Goal: Navigation & Orientation: Find specific page/section

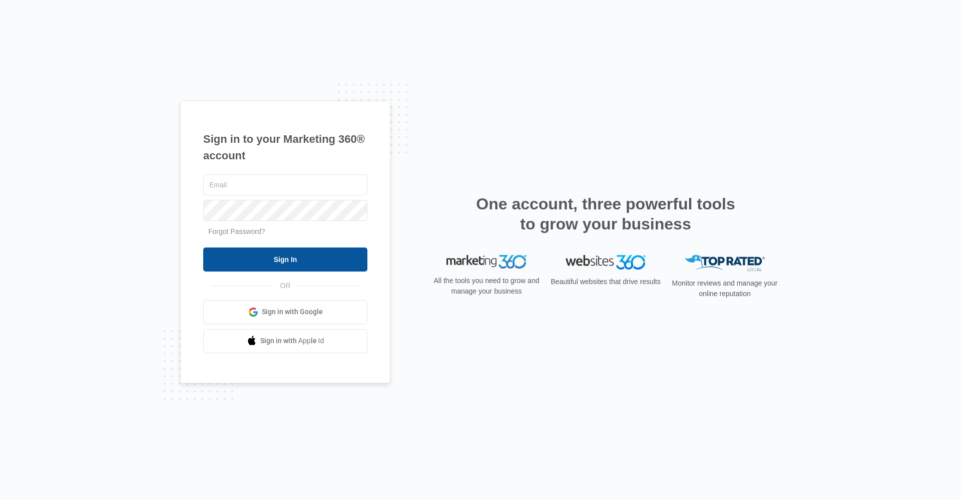
type input "[EMAIL_ADDRESS][DOMAIN_NAME]"
click at [268, 257] on input "Sign In" at bounding box center [285, 259] width 164 height 24
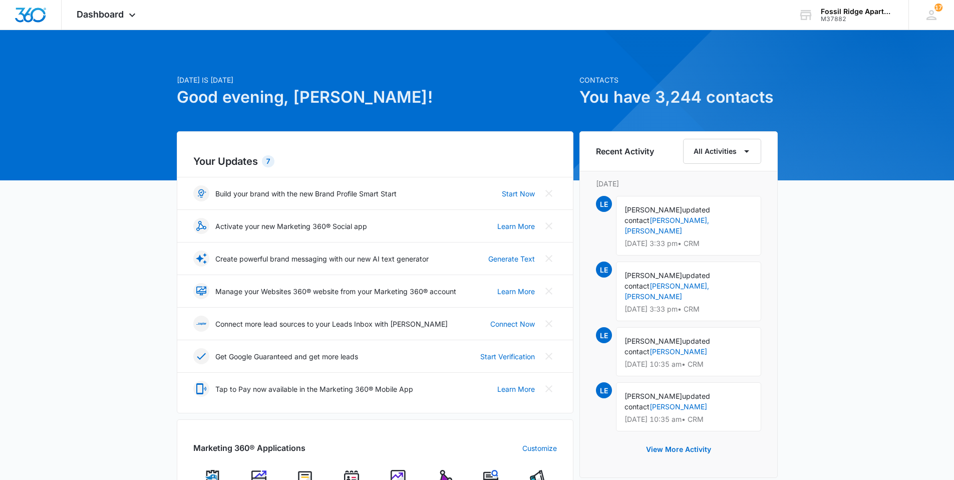
click at [351, 476] on img at bounding box center [351, 477] width 15 height 15
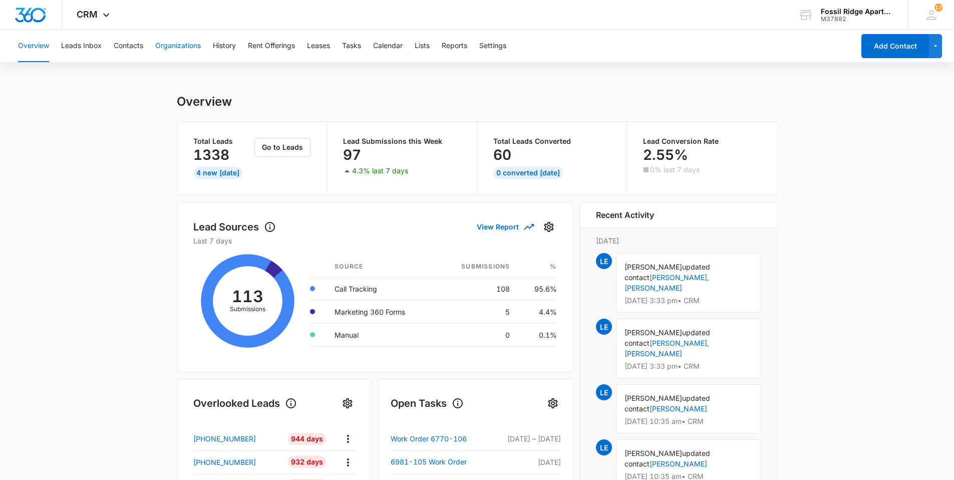
click at [173, 46] on button "Organizations" at bounding box center [178, 46] width 46 height 32
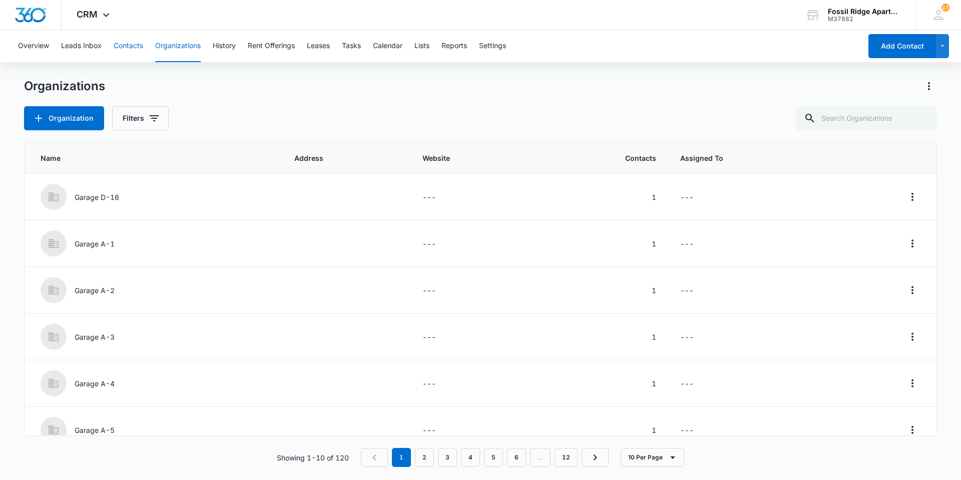
click at [122, 45] on button "Contacts" at bounding box center [129, 46] width 30 height 32
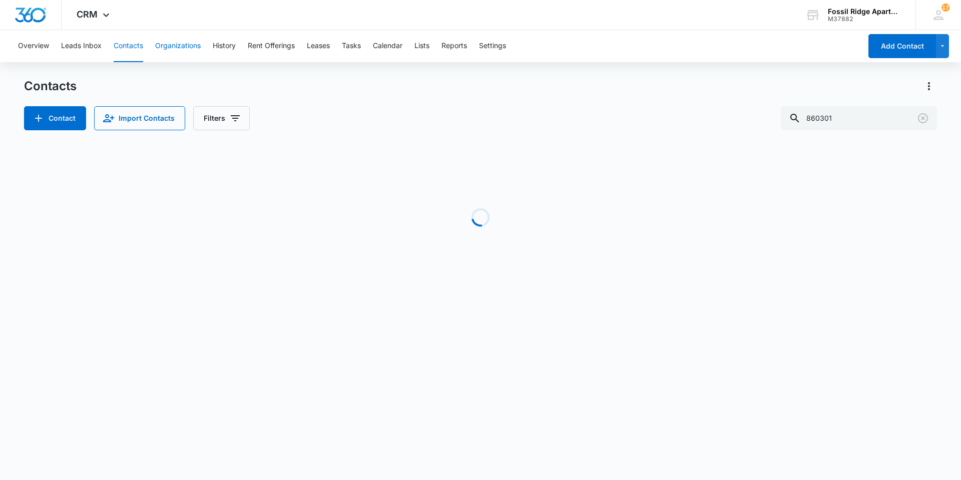
click at [182, 45] on button "Organizations" at bounding box center [178, 46] width 46 height 32
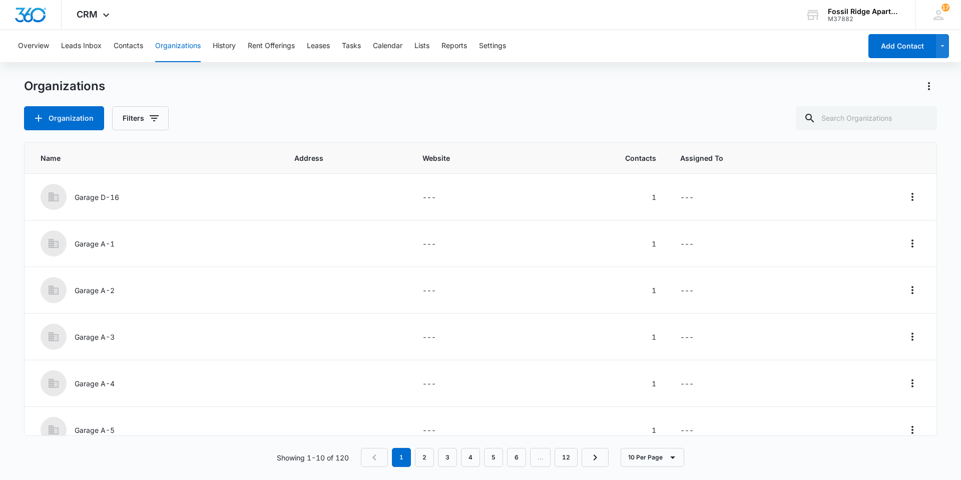
click at [186, 45] on button "Organizations" at bounding box center [178, 46] width 46 height 32
click at [35, 116] on icon "button" at bounding box center [39, 118] width 12 height 12
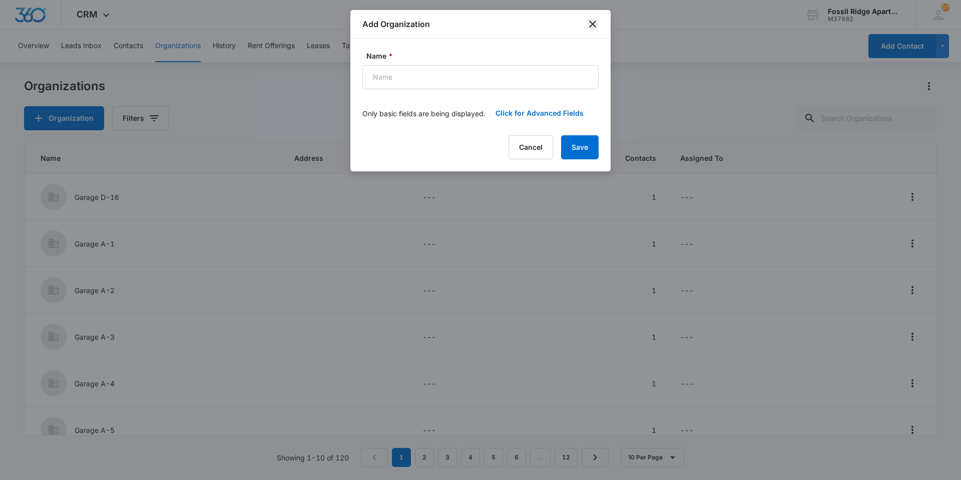
click at [588, 25] on icon "close" at bounding box center [593, 24] width 12 height 12
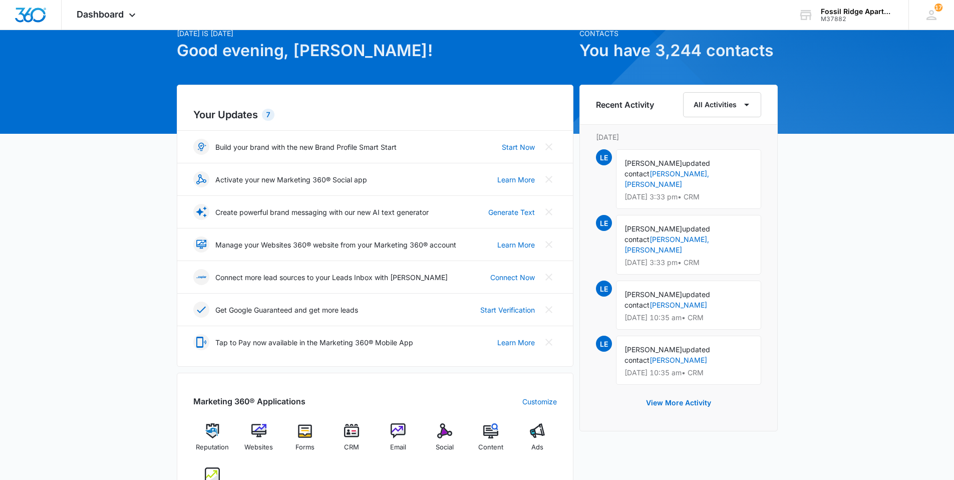
scroll to position [200, 0]
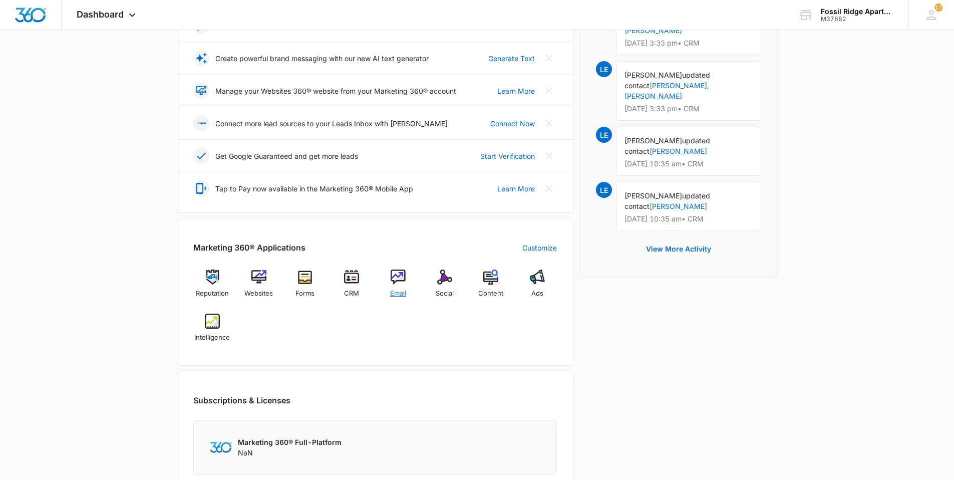
click at [400, 276] on img at bounding box center [397, 276] width 15 height 15
